Goal: Find specific page/section: Find specific page/section

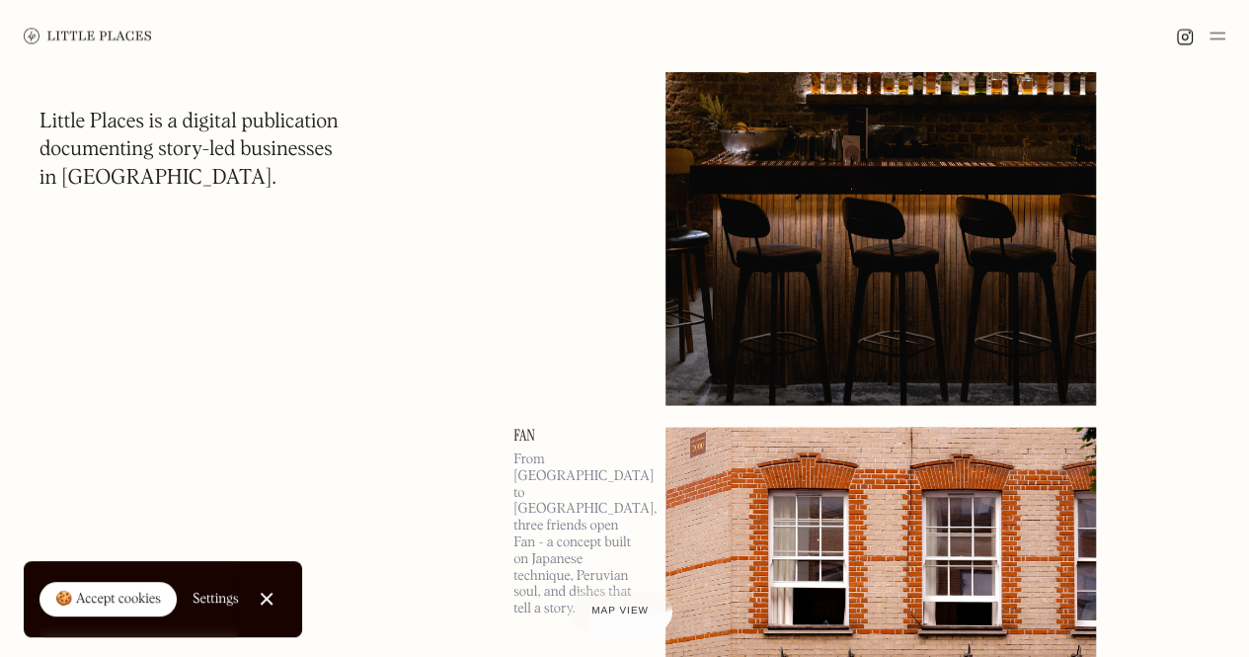
scroll to position [1714, 0]
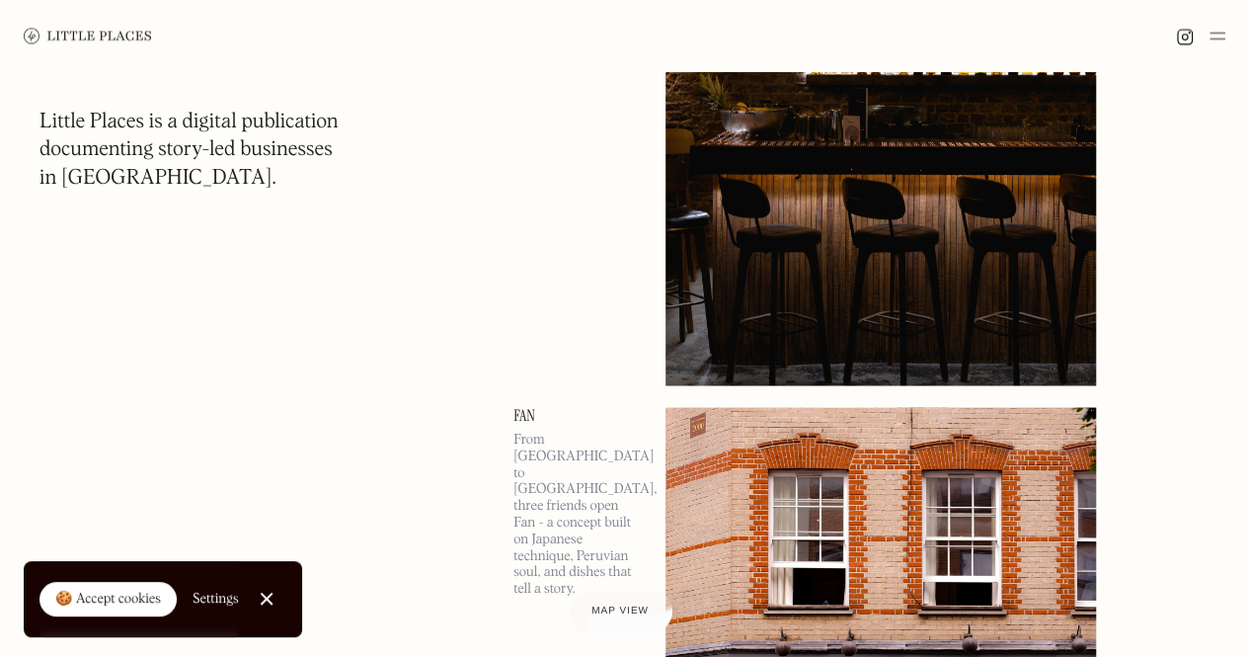
click at [124, 607] on div "🍪 Accept cookies" at bounding box center [108, 599] width 106 height 20
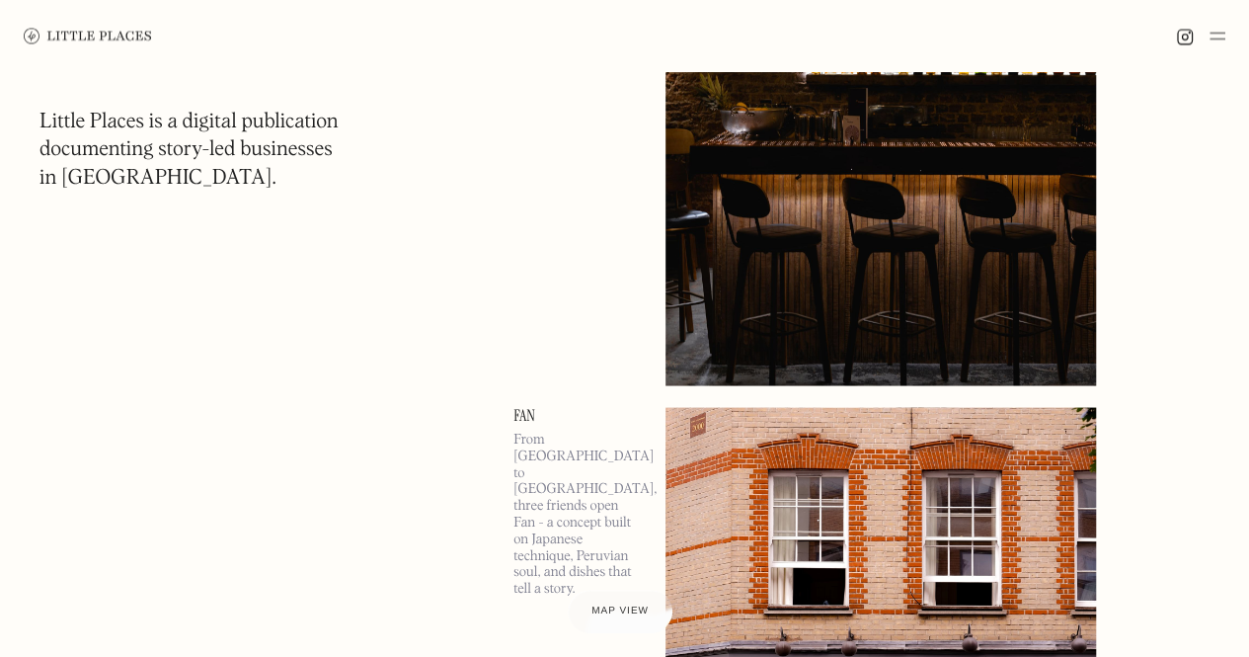
click at [1220, 38] on img at bounding box center [1217, 36] width 16 height 24
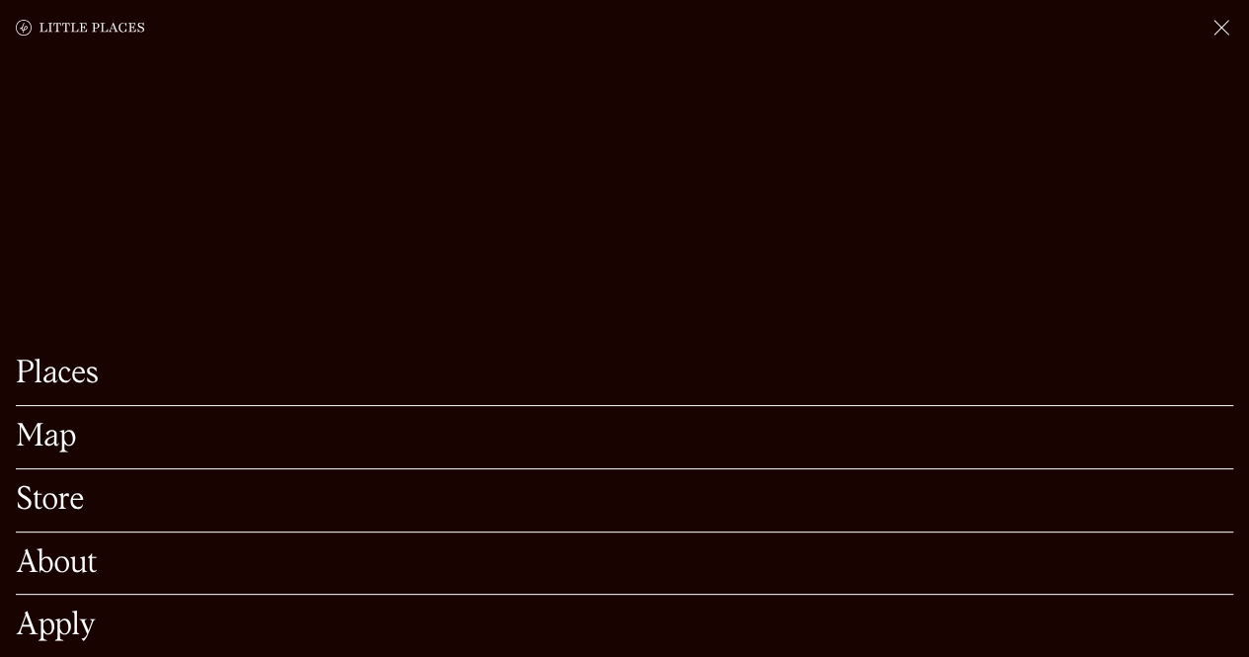
scroll to position [1851, 0]
click at [84, 548] on link "About" at bounding box center [624, 563] width 1217 height 31
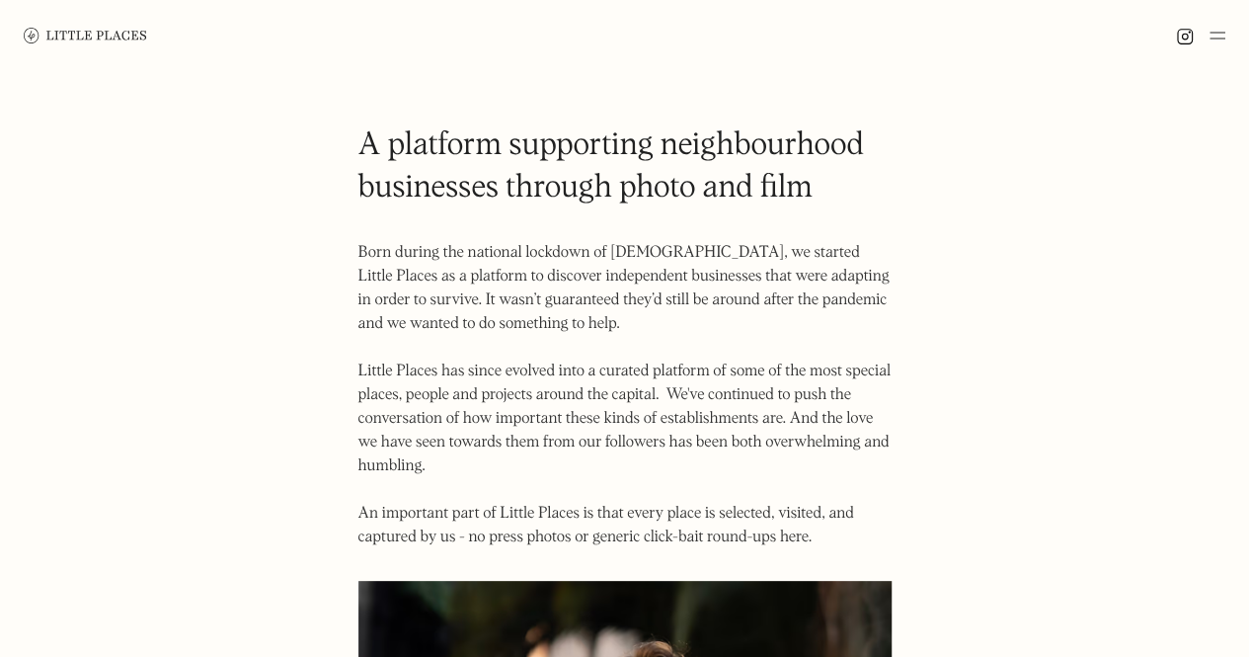
scroll to position [244, 0]
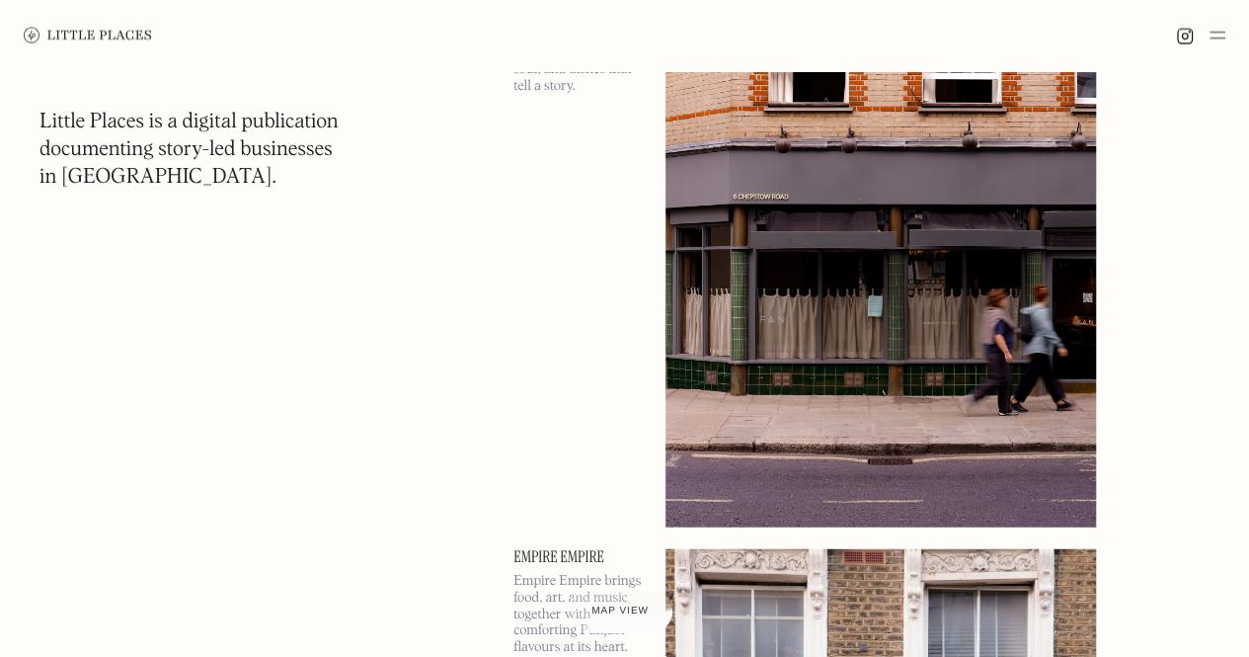
scroll to position [2238, 0]
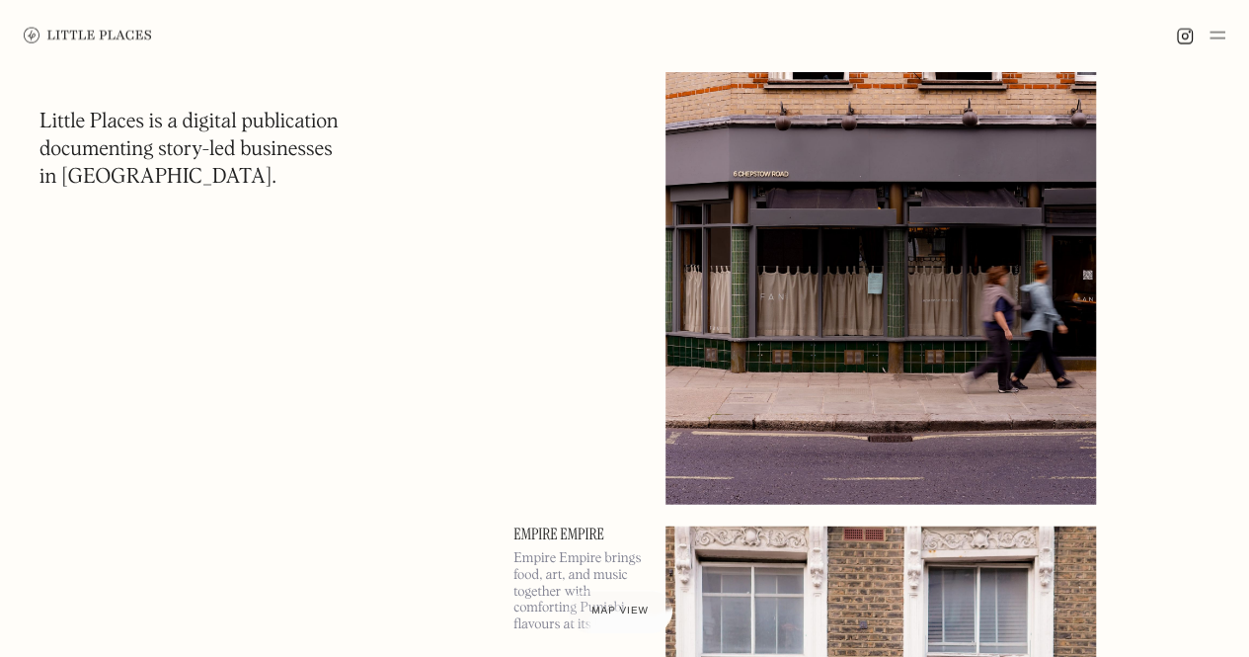
click at [1223, 36] on img at bounding box center [1217, 36] width 16 height 24
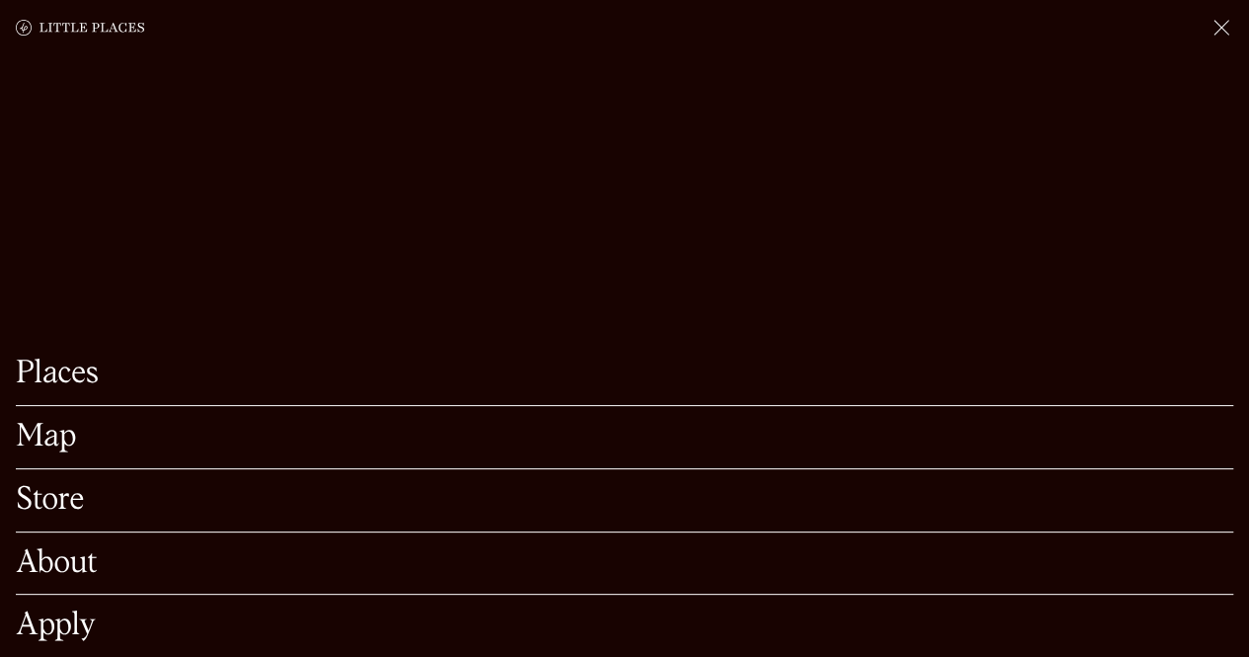
click at [82, 610] on link "Apply" at bounding box center [624, 625] width 1217 height 31
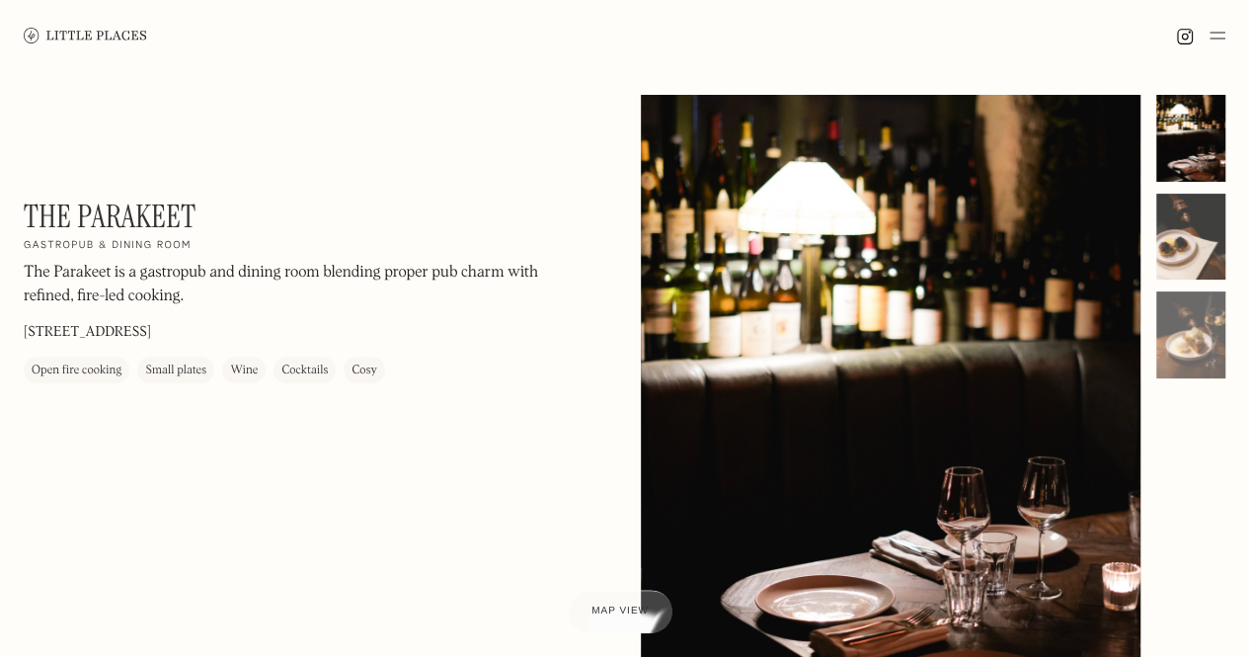
click at [1183, 235] on div at bounding box center [1190, 237] width 69 height 87
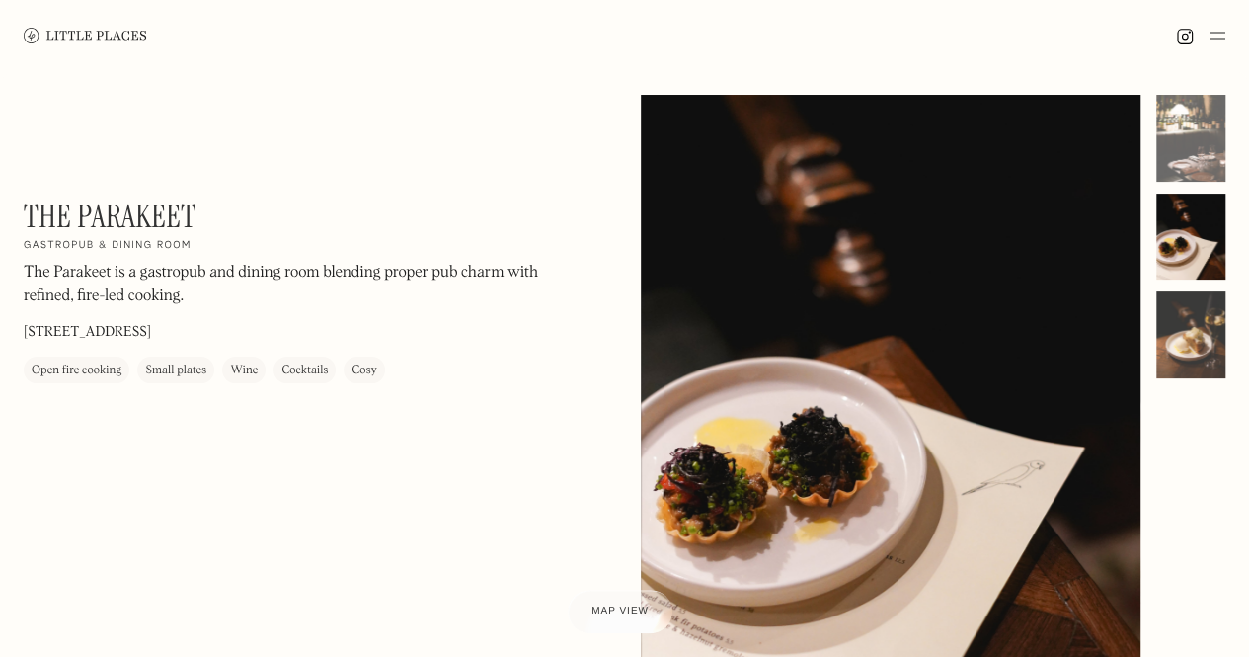
click at [1212, 341] on div at bounding box center [1190, 334] width 69 height 87
